Goal: Complete application form

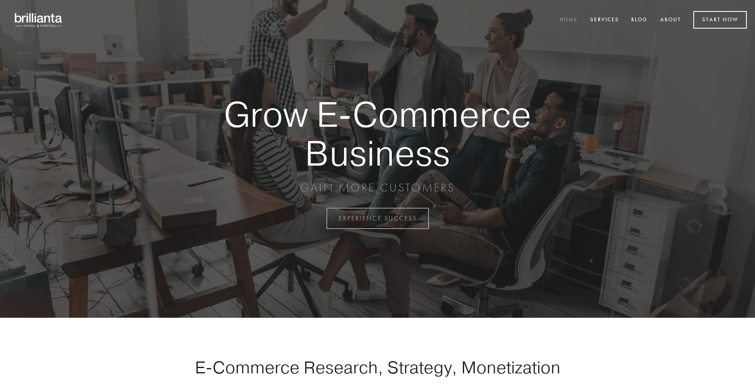
scroll to position [2143, 0]
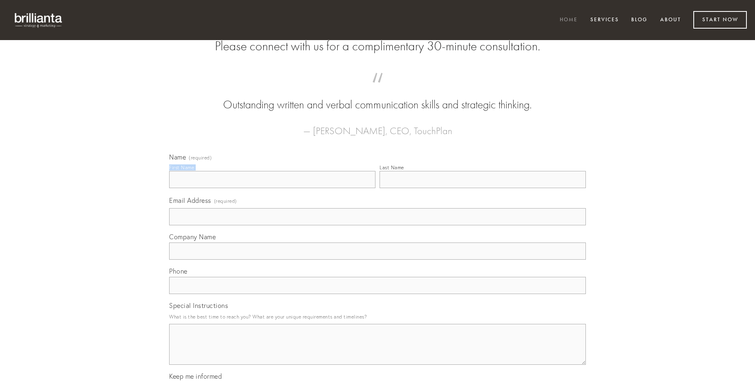
type input "[PERSON_NAME]"
click at [483, 188] on input "Last Name" at bounding box center [483, 179] width 206 height 17
type input "[PERSON_NAME]"
click at [378, 225] on input "Email Address (required)" at bounding box center [377, 216] width 417 height 17
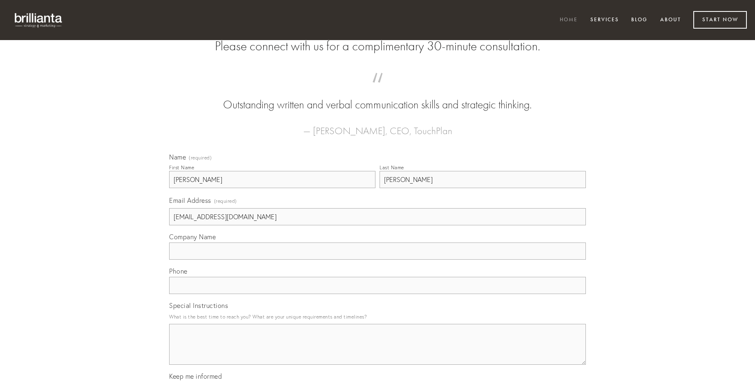
type input "[EMAIL_ADDRESS][DOMAIN_NAME]"
click at [378, 260] on input "Company Name" at bounding box center [377, 250] width 417 height 17
type input "complectus"
click at [378, 294] on input "text" at bounding box center [377, 285] width 417 height 17
click at [378, 352] on textarea "Special Instructions" at bounding box center [377, 344] width 417 height 41
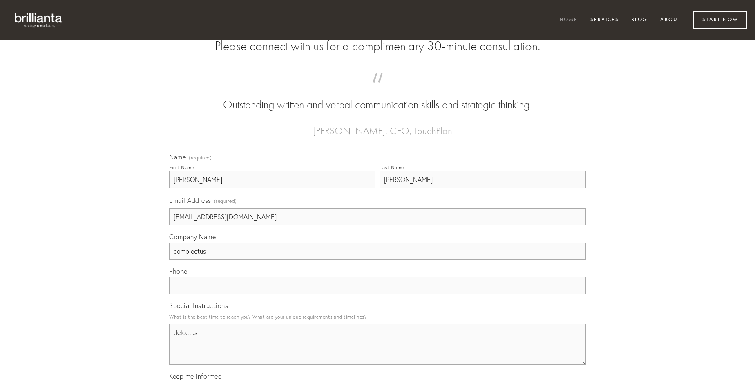
type textarea "delectus"
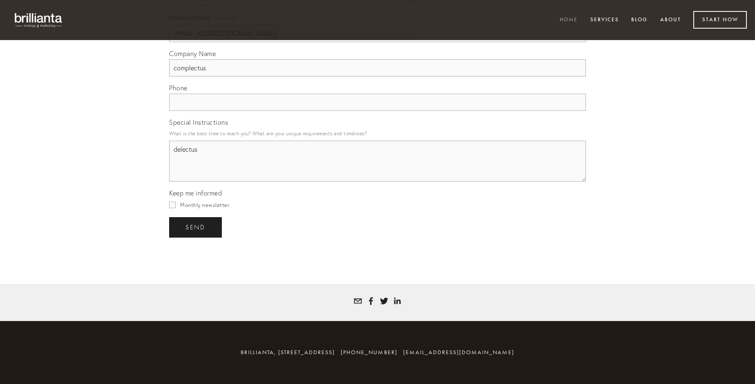
click at [196, 227] on span "send" at bounding box center [196, 227] width 20 height 7
